Goal: Task Accomplishment & Management: Use online tool/utility

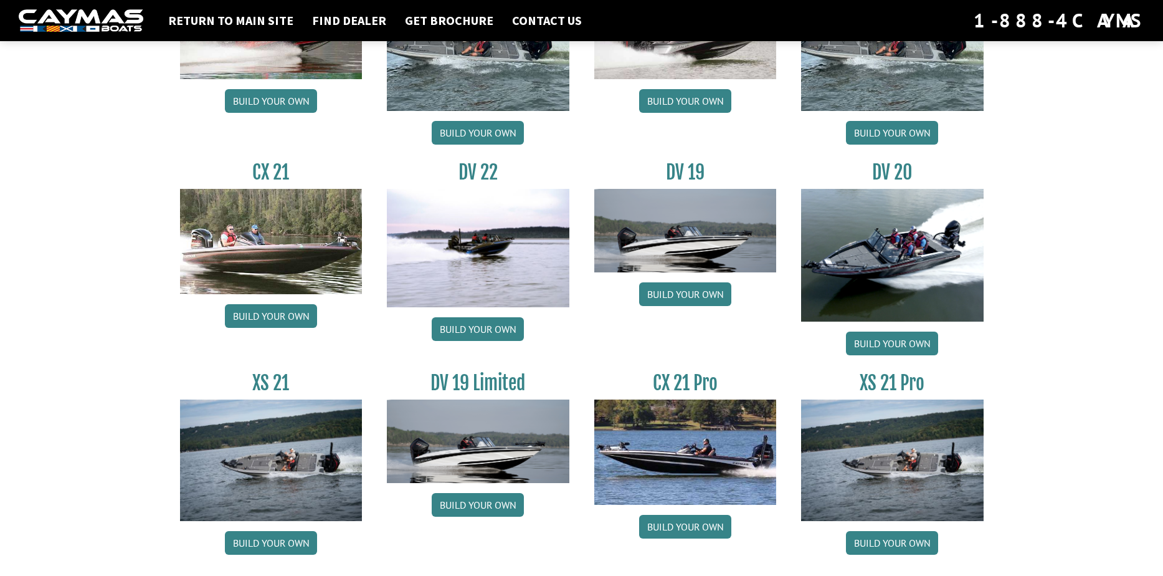
scroll to position [1371, 0]
click at [884, 231] on img at bounding box center [892, 254] width 183 height 133
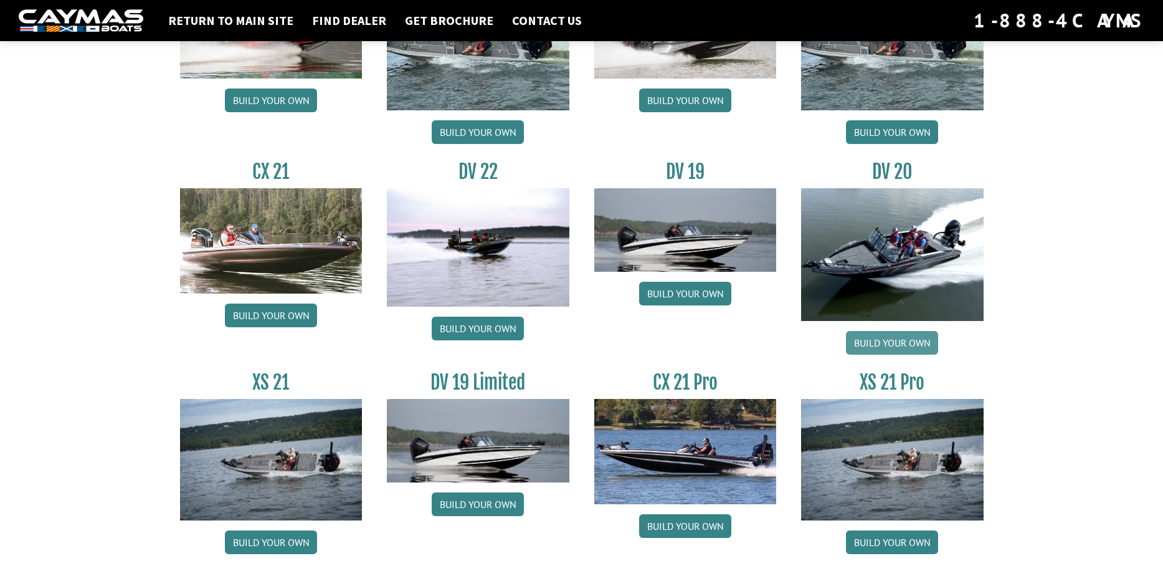
click at [889, 345] on link "Build your own" at bounding box center [892, 343] width 92 height 24
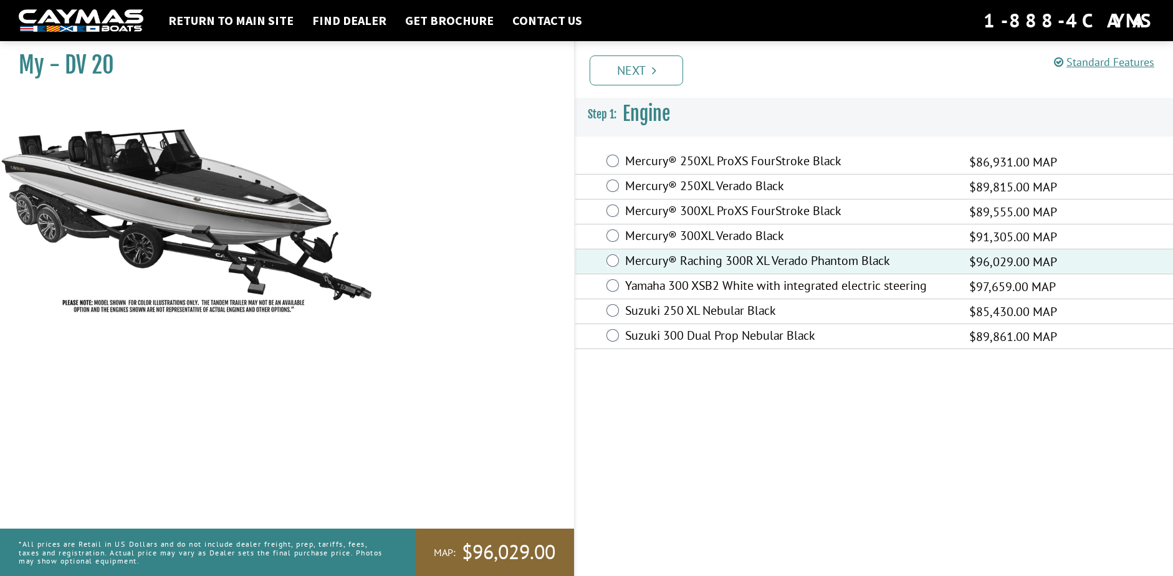
click at [643, 70] on link "Next" at bounding box center [635, 70] width 93 height 30
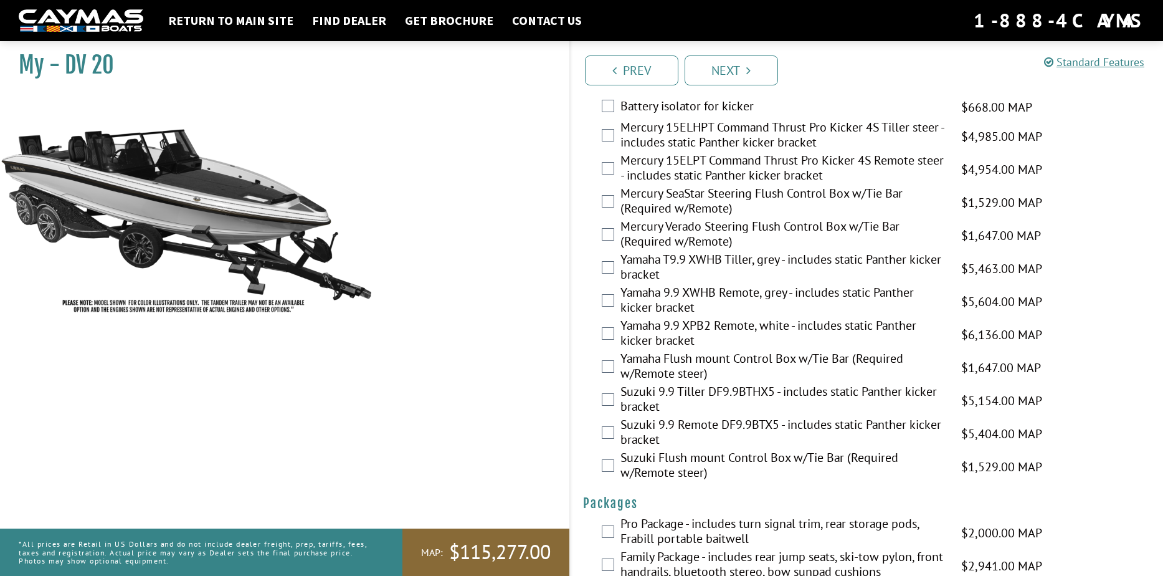
scroll to position [3106, 0]
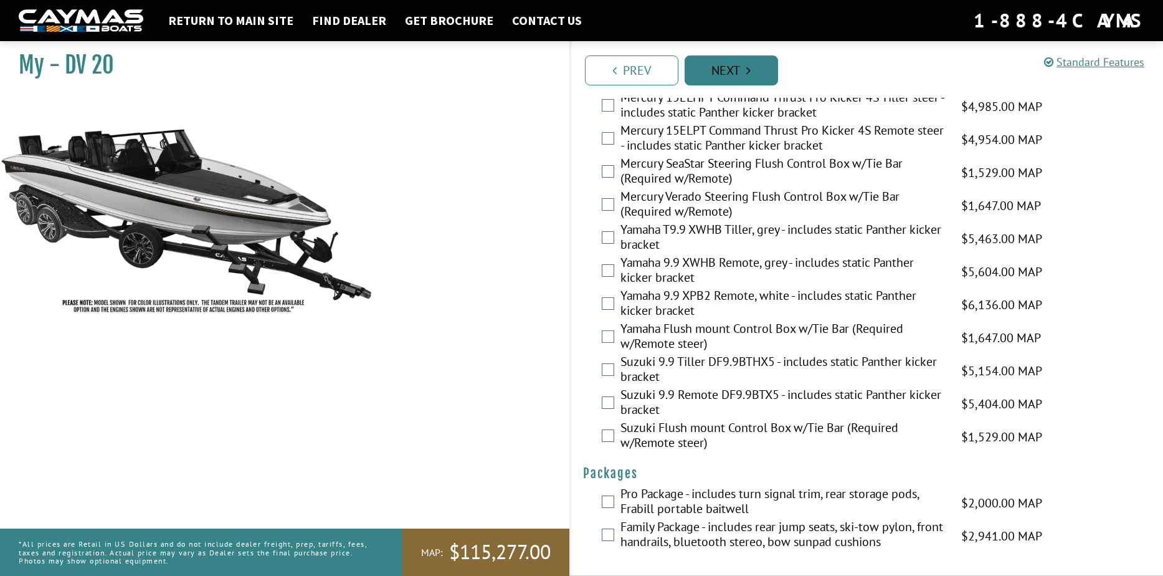
click at [713, 75] on link "Next" at bounding box center [731, 70] width 93 height 30
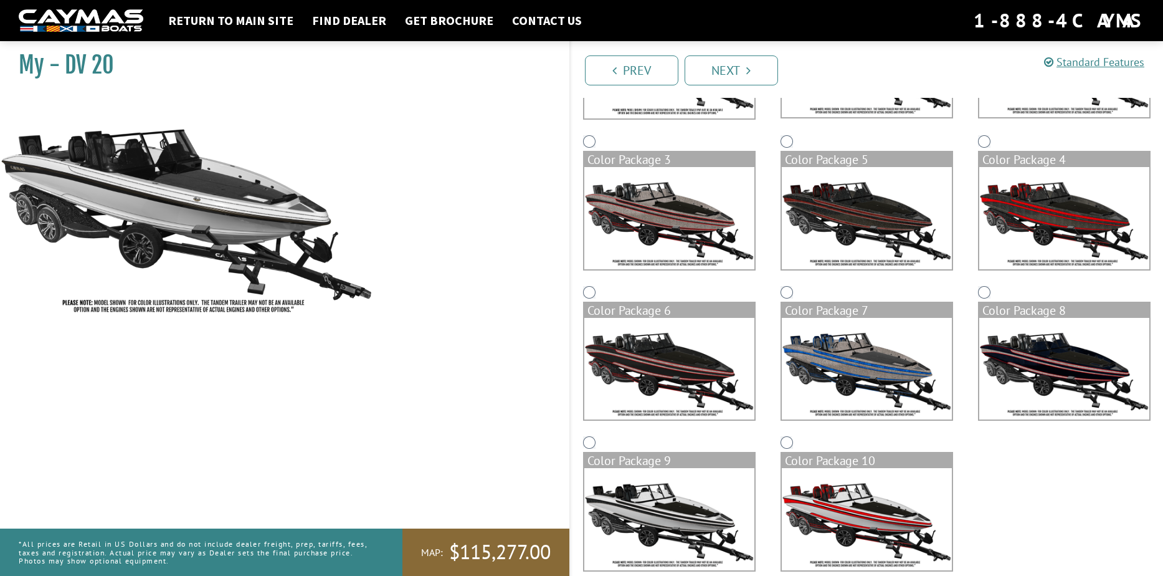
scroll to position [244, 0]
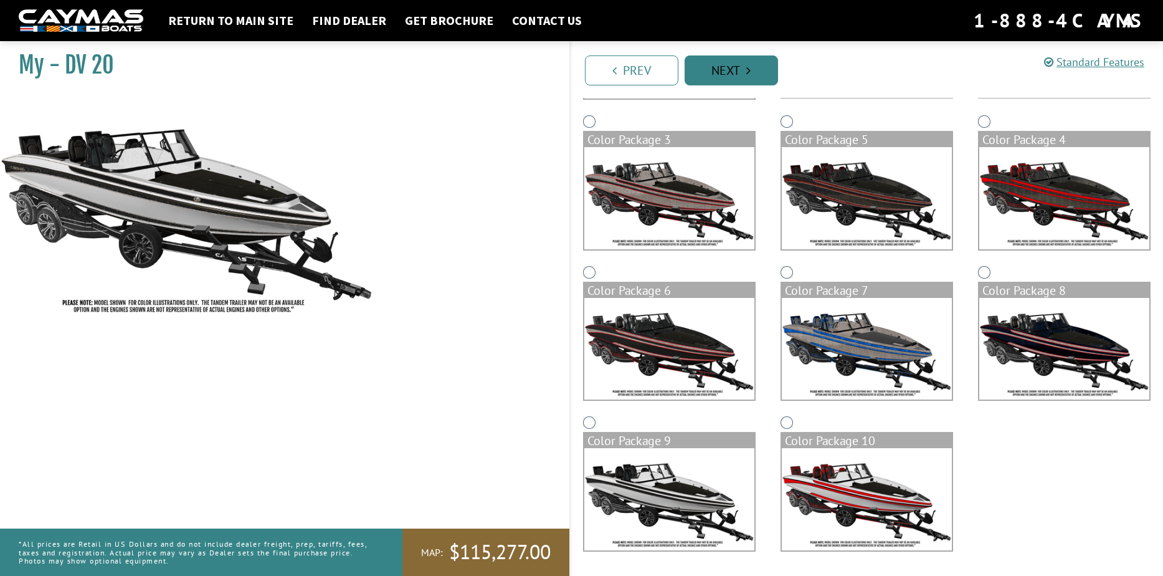
click at [718, 65] on link "Next" at bounding box center [731, 70] width 93 height 30
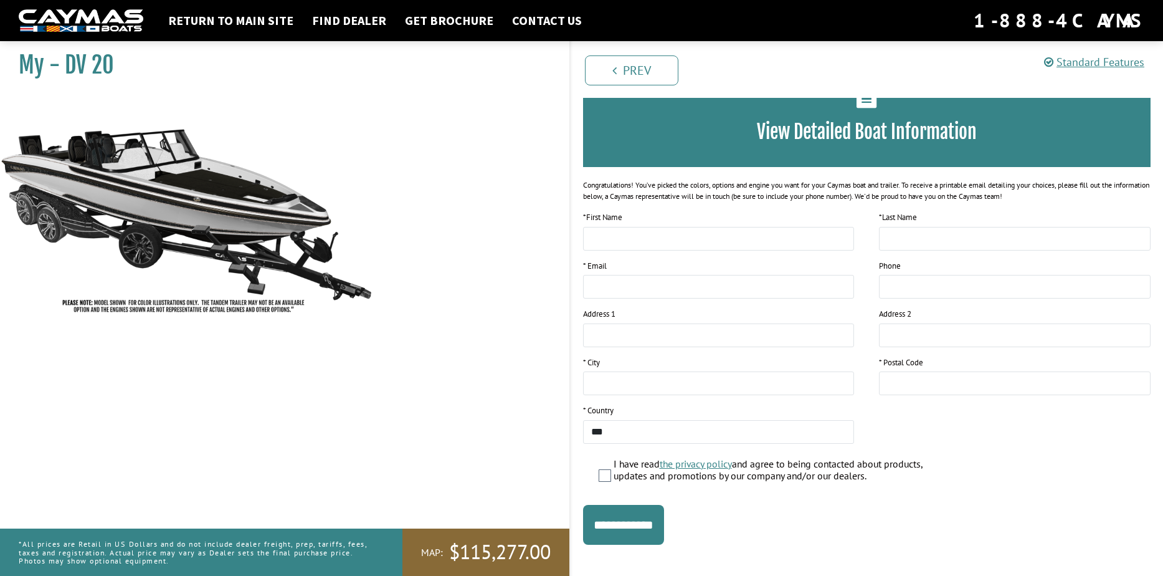
scroll to position [0, 0]
